Goal: Information Seeking & Learning: Find specific fact

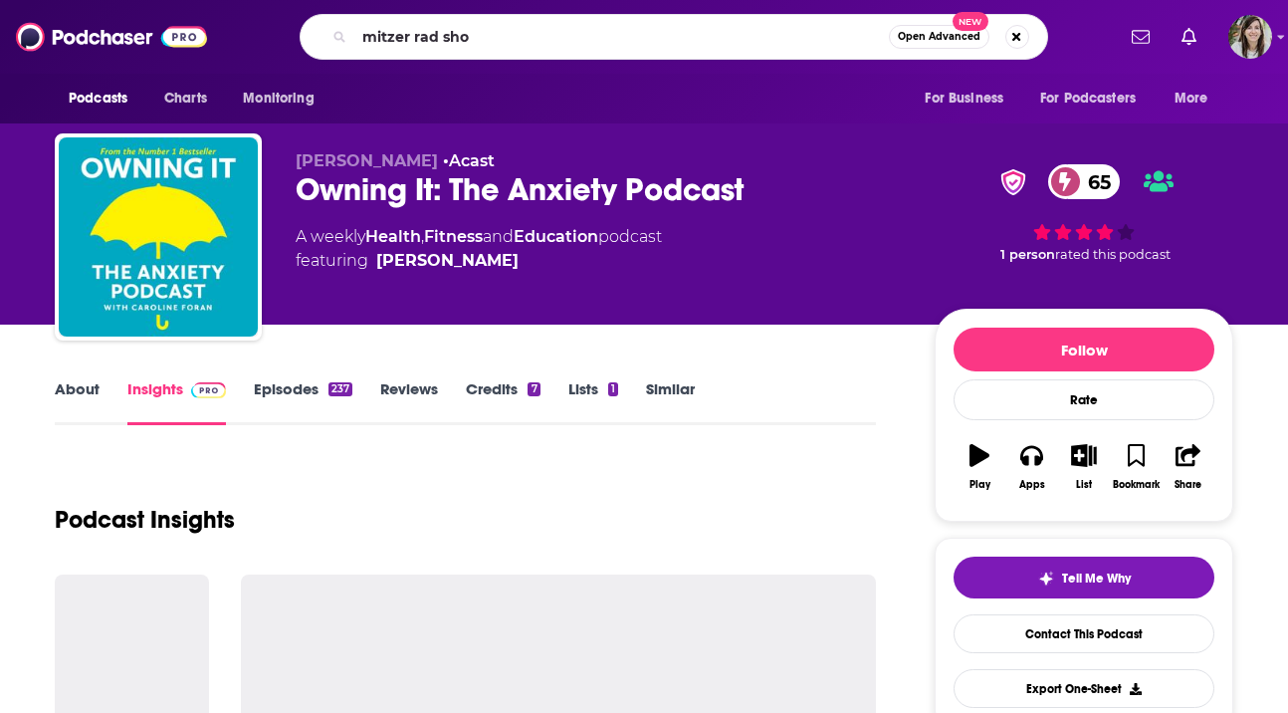
type input "[PERSON_NAME] show"
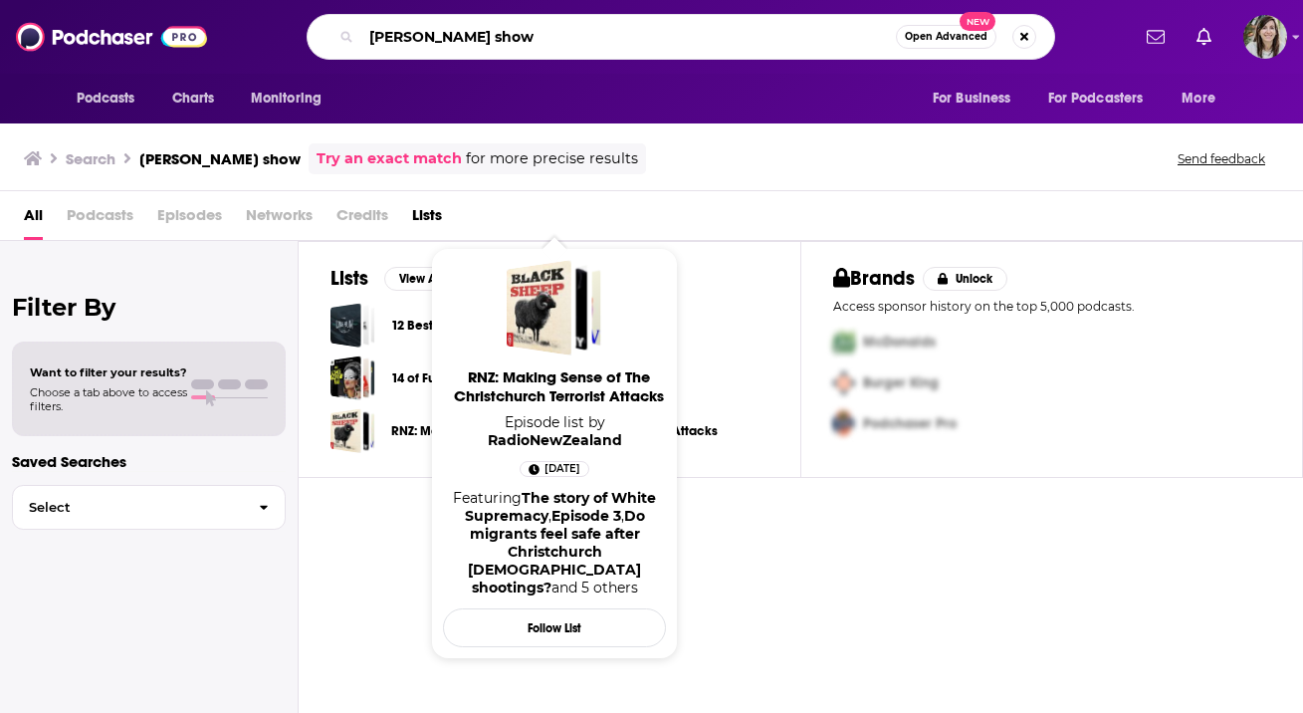
click at [515, 33] on input "[PERSON_NAME] show" at bounding box center [628, 37] width 535 height 32
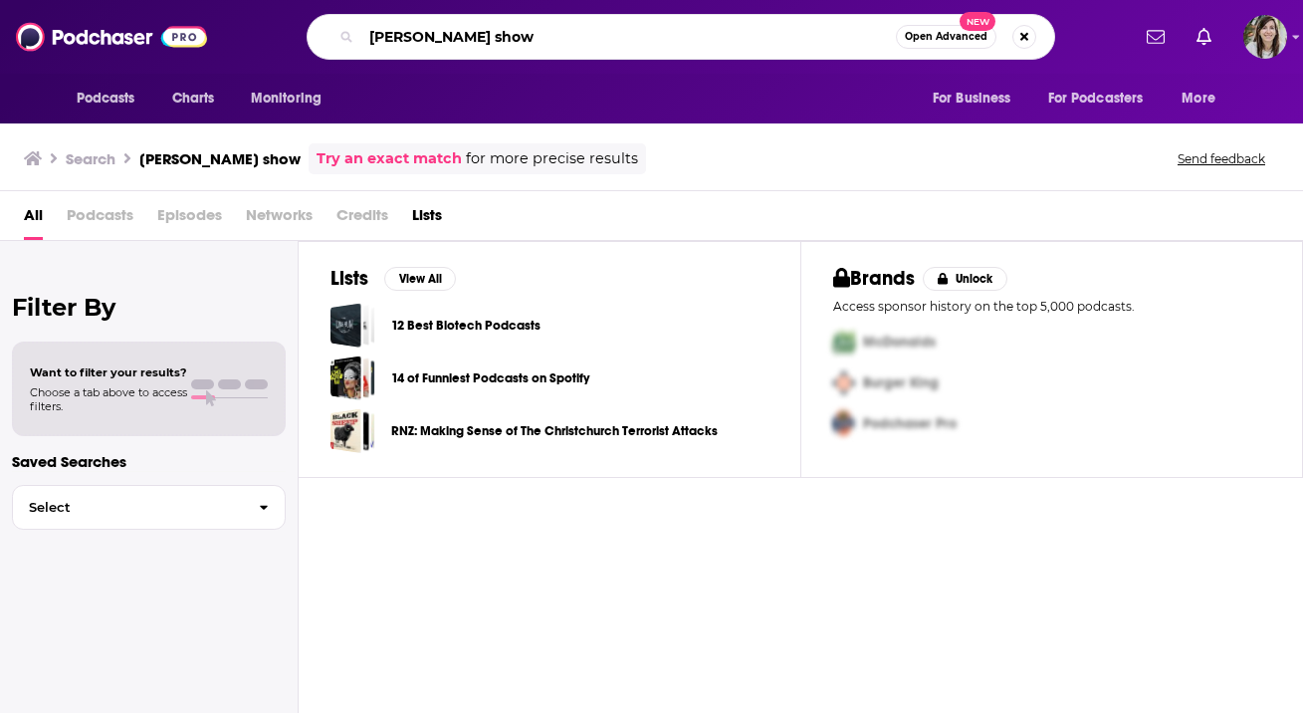
click at [515, 31] on input "[PERSON_NAME] show" at bounding box center [628, 37] width 535 height 32
click at [104, 211] on span "Podcasts" at bounding box center [100, 219] width 67 height 41
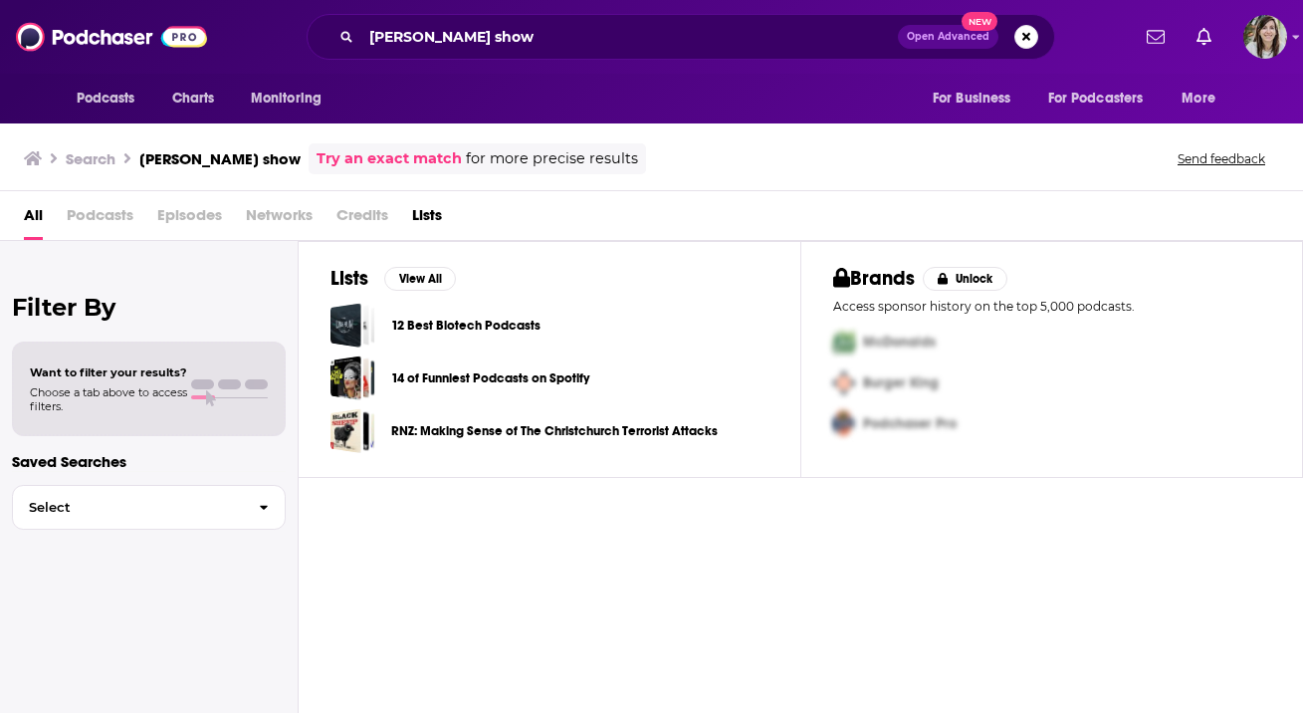
click at [121, 217] on span "Podcasts" at bounding box center [100, 219] width 67 height 41
click at [807, 43] on input "[PERSON_NAME] show" at bounding box center [629, 37] width 537 height 32
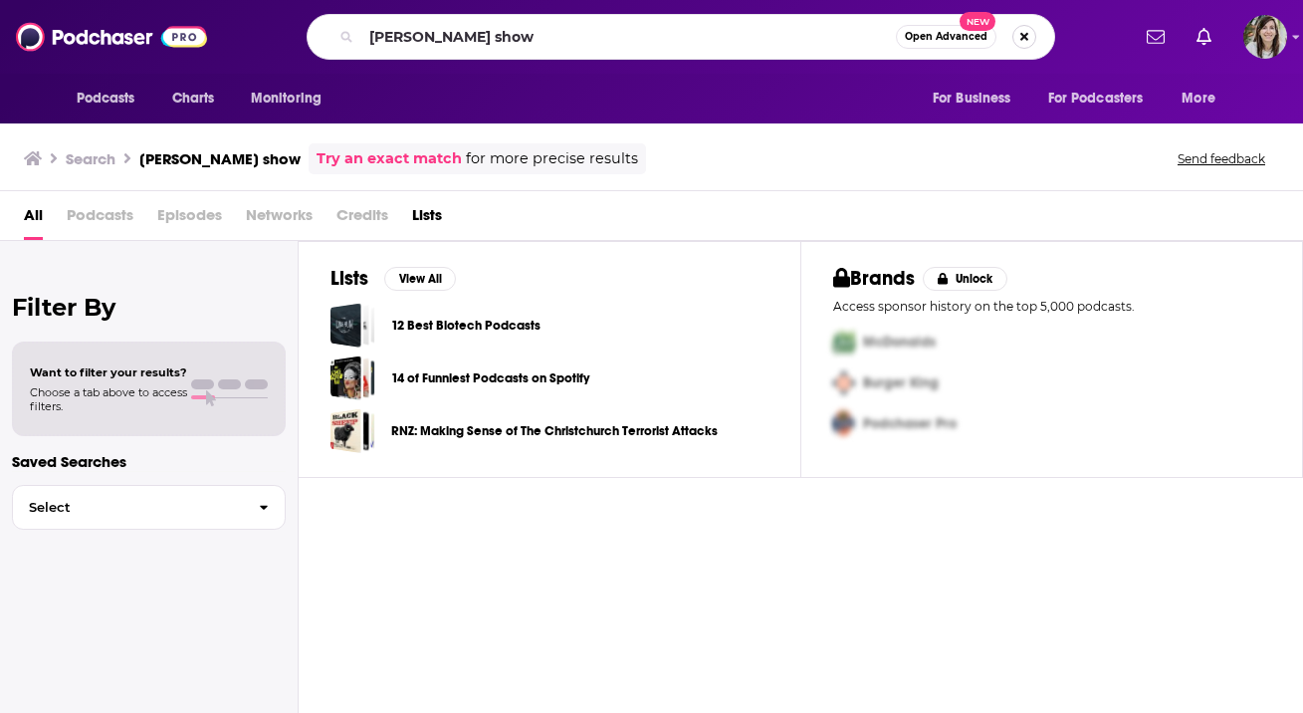
click at [1031, 38] on button "Search podcasts, credits, & more..." at bounding box center [1024, 37] width 24 height 24
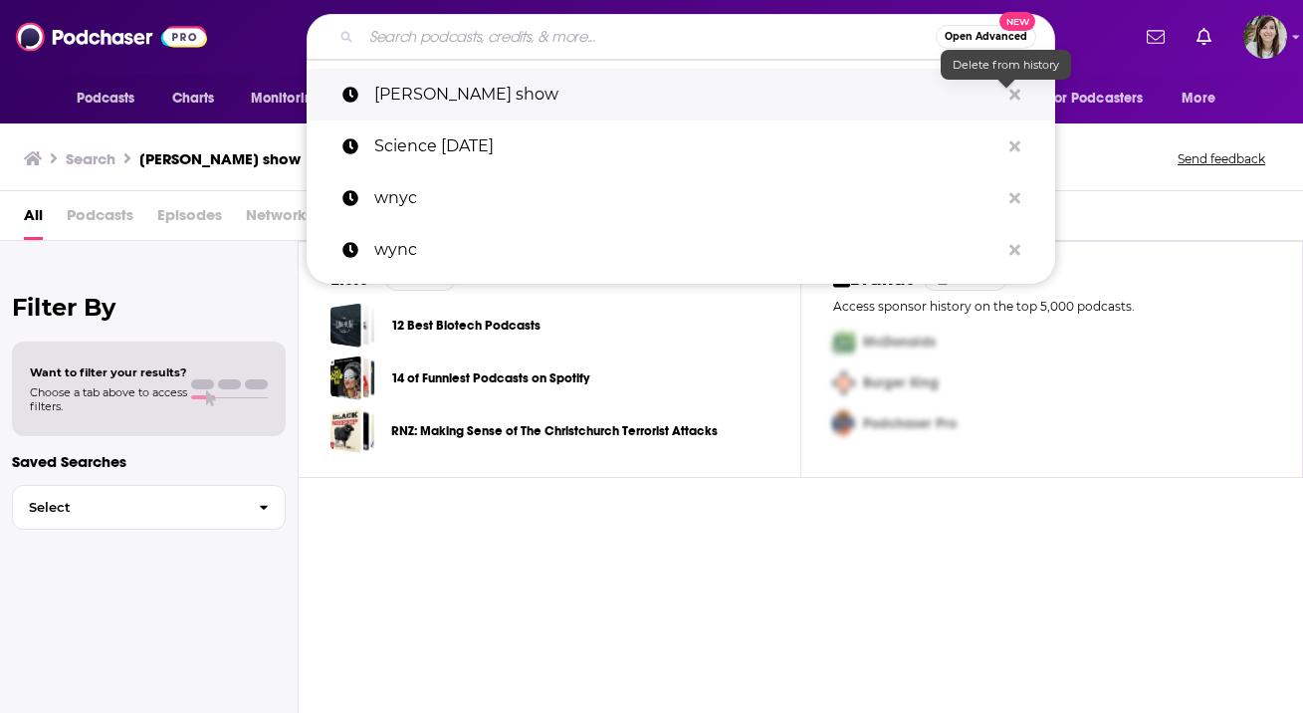
click at [1020, 94] on button "Search podcasts, credits, & more..." at bounding box center [1014, 95] width 31 height 37
